Goal: Navigation & Orientation: Find specific page/section

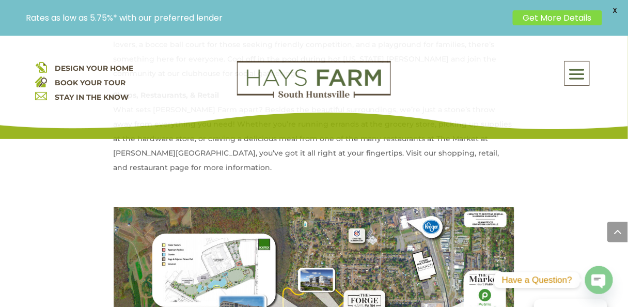
scroll to position [797, 0]
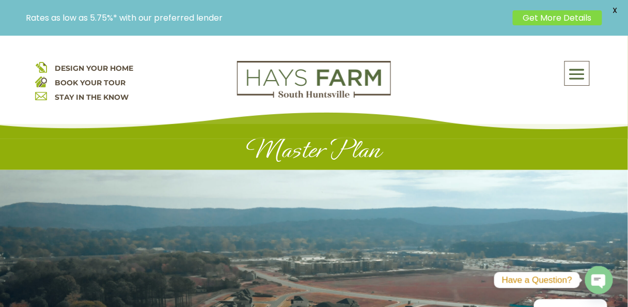
scroll to position [6, 0]
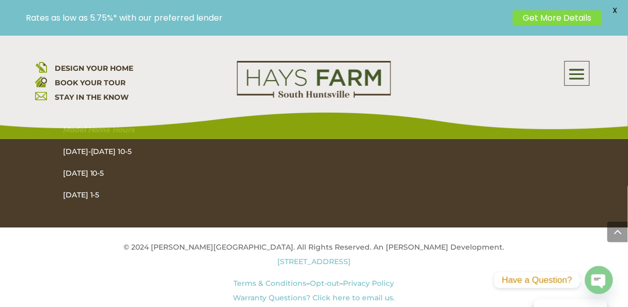
scroll to position [1389, 0]
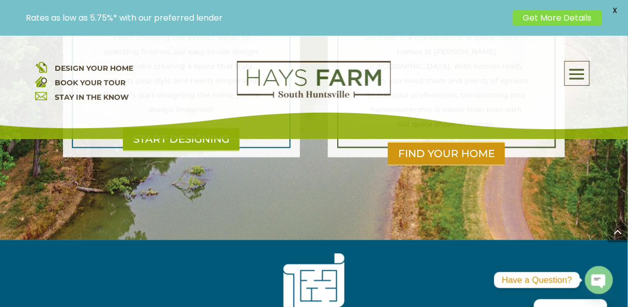
scroll to position [1437, 0]
click at [583, 78] on span at bounding box center [577, 74] width 24 height 24
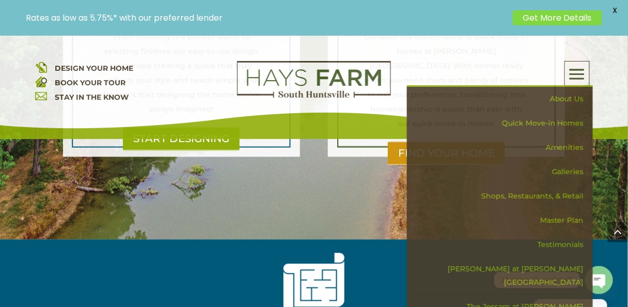
click at [547, 219] on link "Master Plan" at bounding box center [503, 220] width 179 height 24
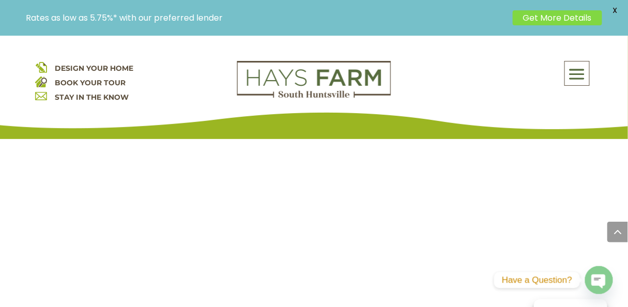
scroll to position [954, 0]
